Goal: Task Accomplishment & Management: Complete application form

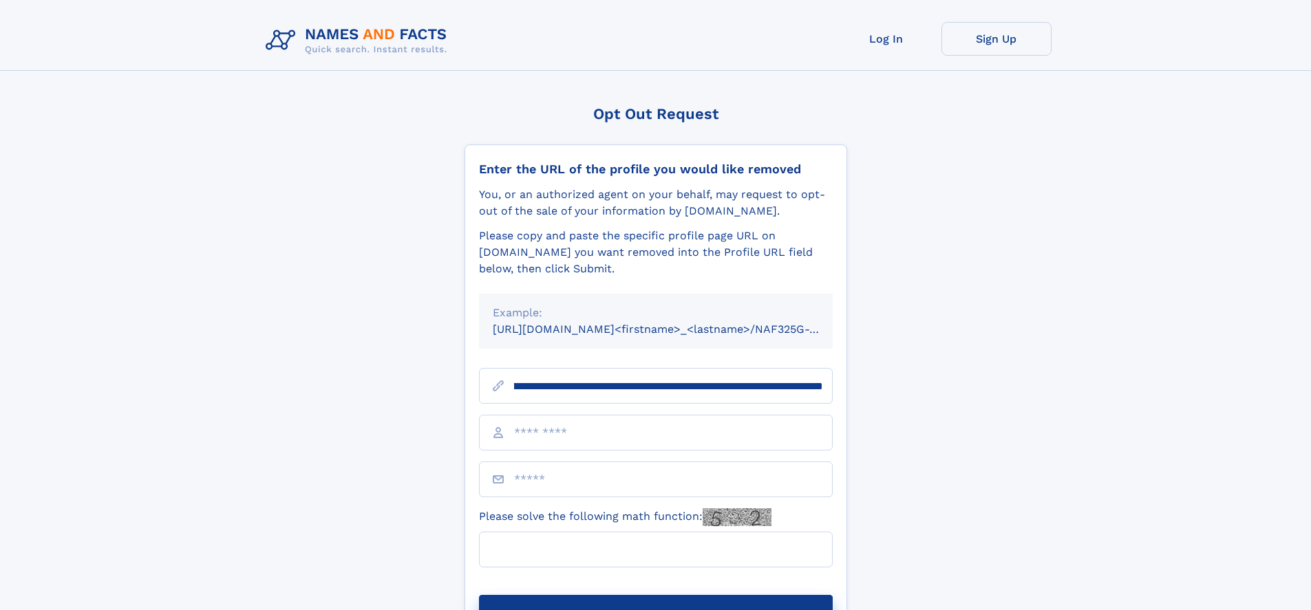
scroll to position [0, 160]
type input "**********"
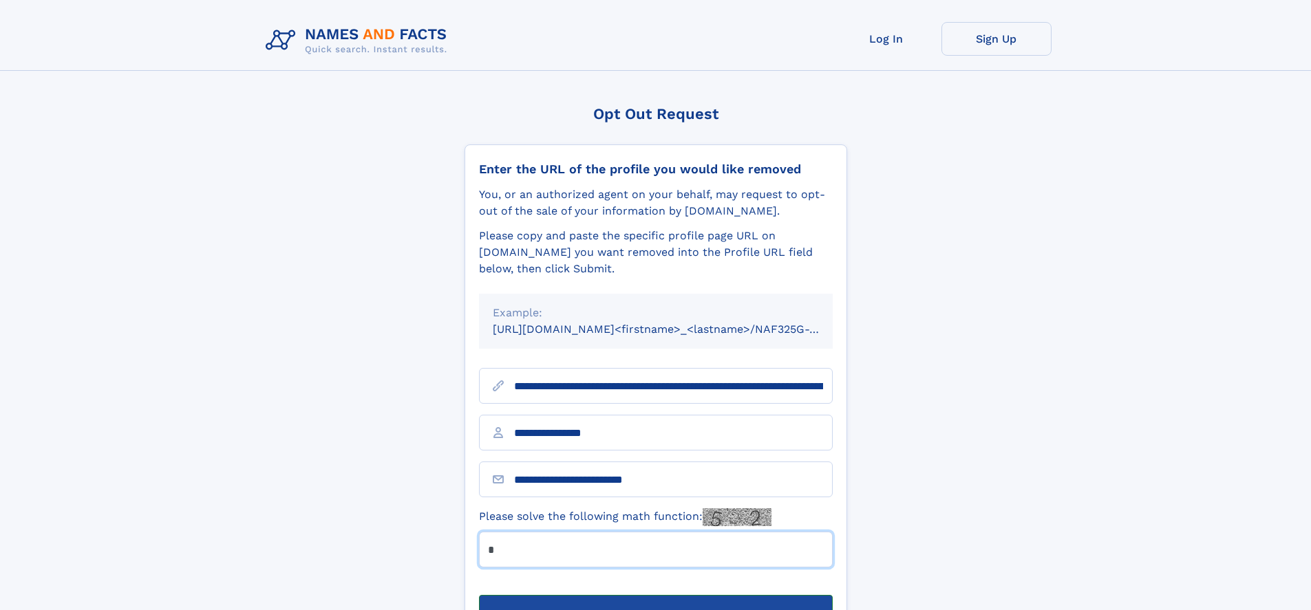
type input "*"
click at [655, 595] on button "Submit Opt Out Request" at bounding box center [656, 617] width 354 height 44
